Goal: Find specific page/section: Find specific page/section

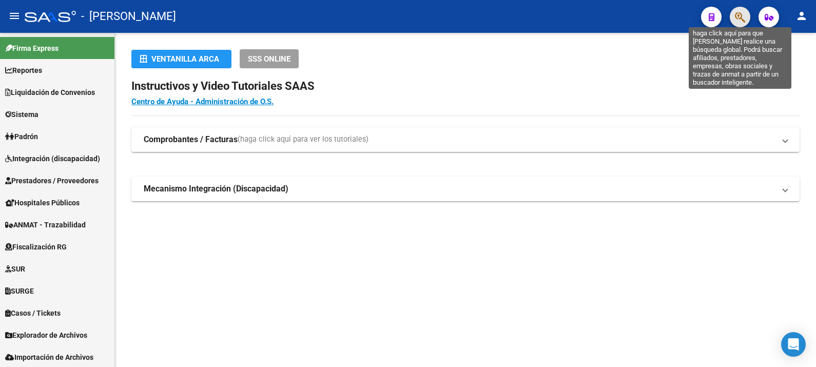
click at [738, 14] on icon "button" at bounding box center [740, 17] width 10 height 12
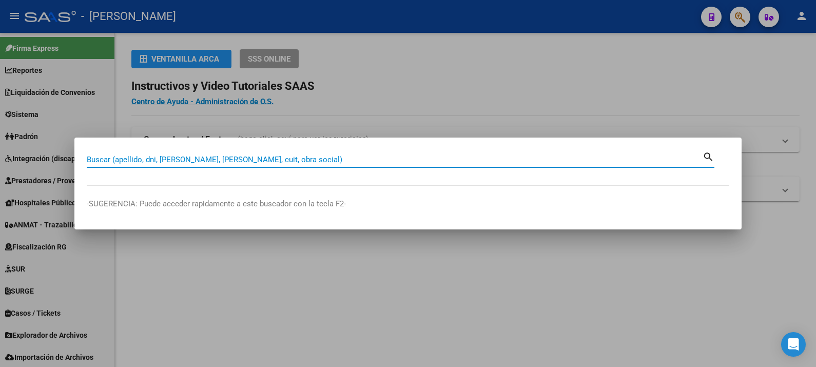
click at [366, 157] on input "Buscar (apellido, dni, [PERSON_NAME], [PERSON_NAME], cuit, obra social)" at bounding box center [395, 159] width 616 height 9
paste input "31025159"
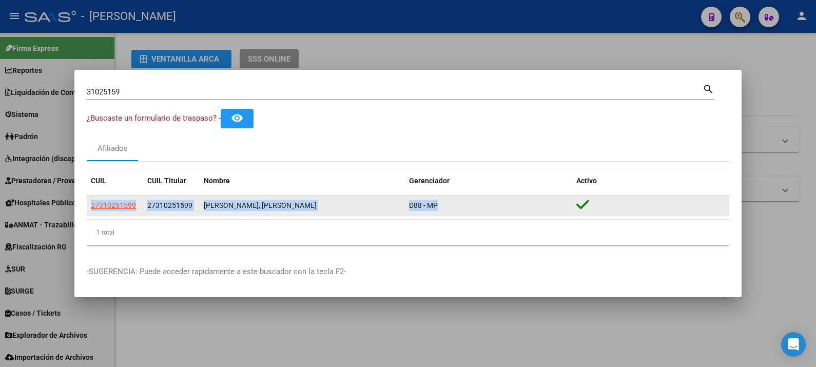
drag, startPoint x: 450, startPoint y: 203, endPoint x: 90, endPoint y: 201, distance: 359.9
click at [90, 201] on div "27310251599 27310251599 [PERSON_NAME], [PERSON_NAME] D88 - MP" at bounding box center [408, 206] width 643 height 21
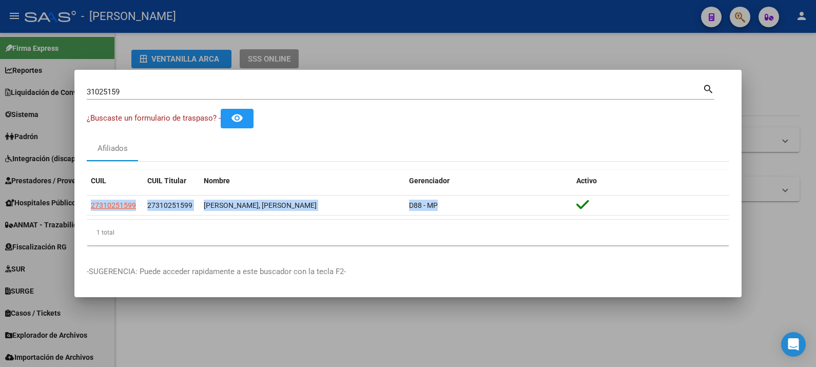
copy div "27310251599 27310251599 [PERSON_NAME], [PERSON_NAME] D88 - MP"
click at [688, 92] on input "31025159" at bounding box center [395, 91] width 616 height 9
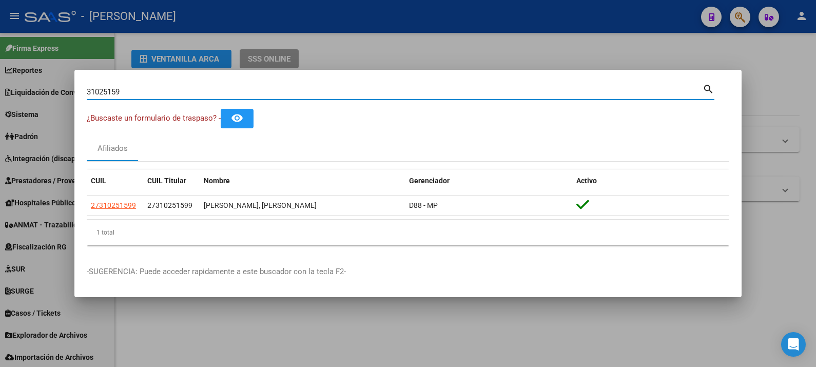
click at [688, 92] on input "31025159" at bounding box center [395, 91] width 616 height 9
paste input "94880201"
type input "94880201"
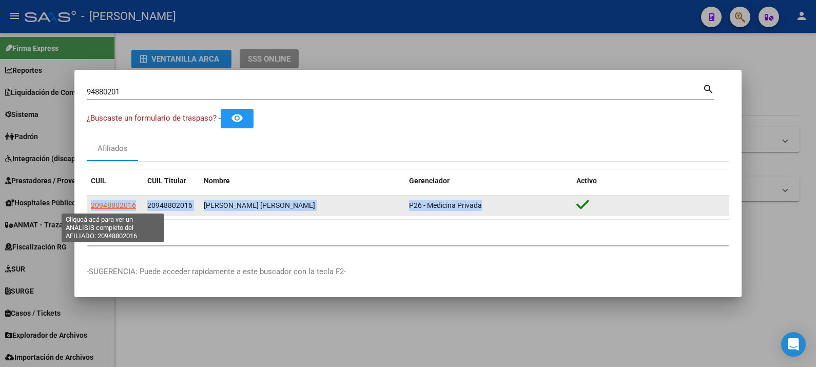
drag, startPoint x: 523, startPoint y: 200, endPoint x: 92, endPoint y: 207, distance: 430.7
click at [92, 207] on div "20948802016 20948802016 [PERSON_NAME] [PERSON_NAME] P26 - Medicina Privada" at bounding box center [408, 206] width 643 height 21
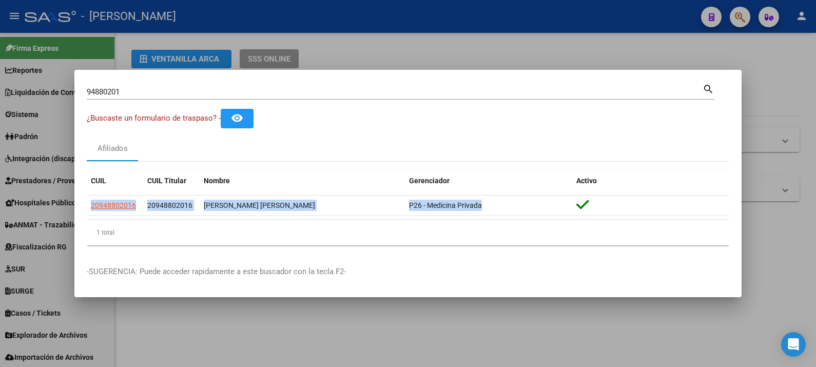
copy div "20948802016 20948802016 [PERSON_NAME] [PERSON_NAME] P26 - Medicina Privada"
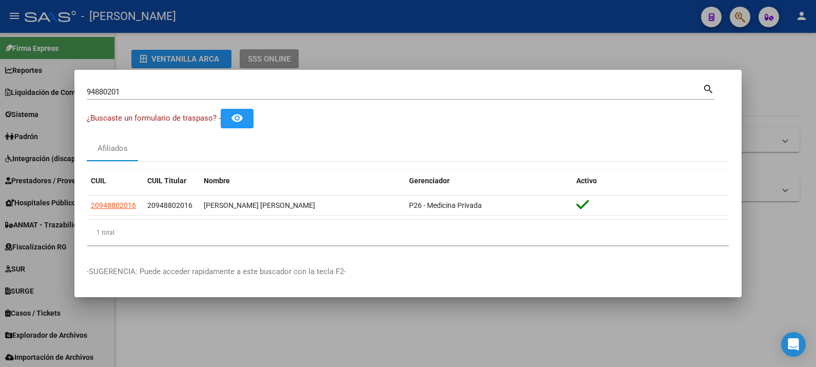
click at [288, 234] on div "1 total" at bounding box center [408, 233] width 643 height 26
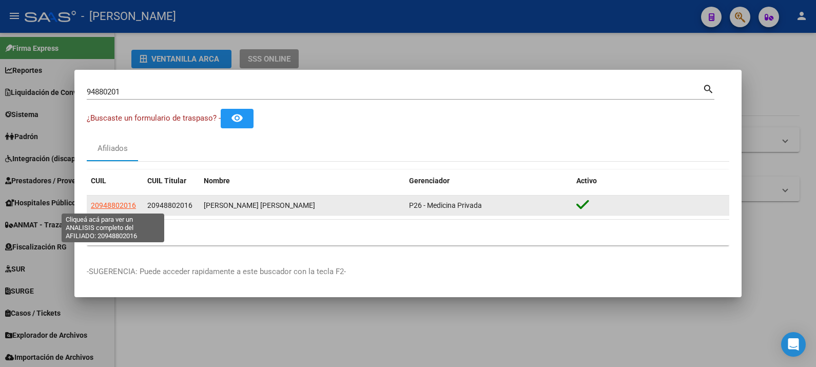
click at [123, 205] on span "20948802016" at bounding box center [113, 205] width 45 height 8
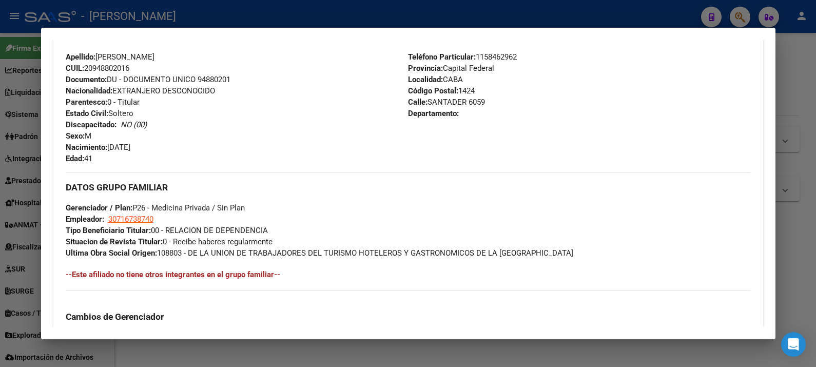
scroll to position [364, 0]
